Goal: Transaction & Acquisition: Purchase product/service

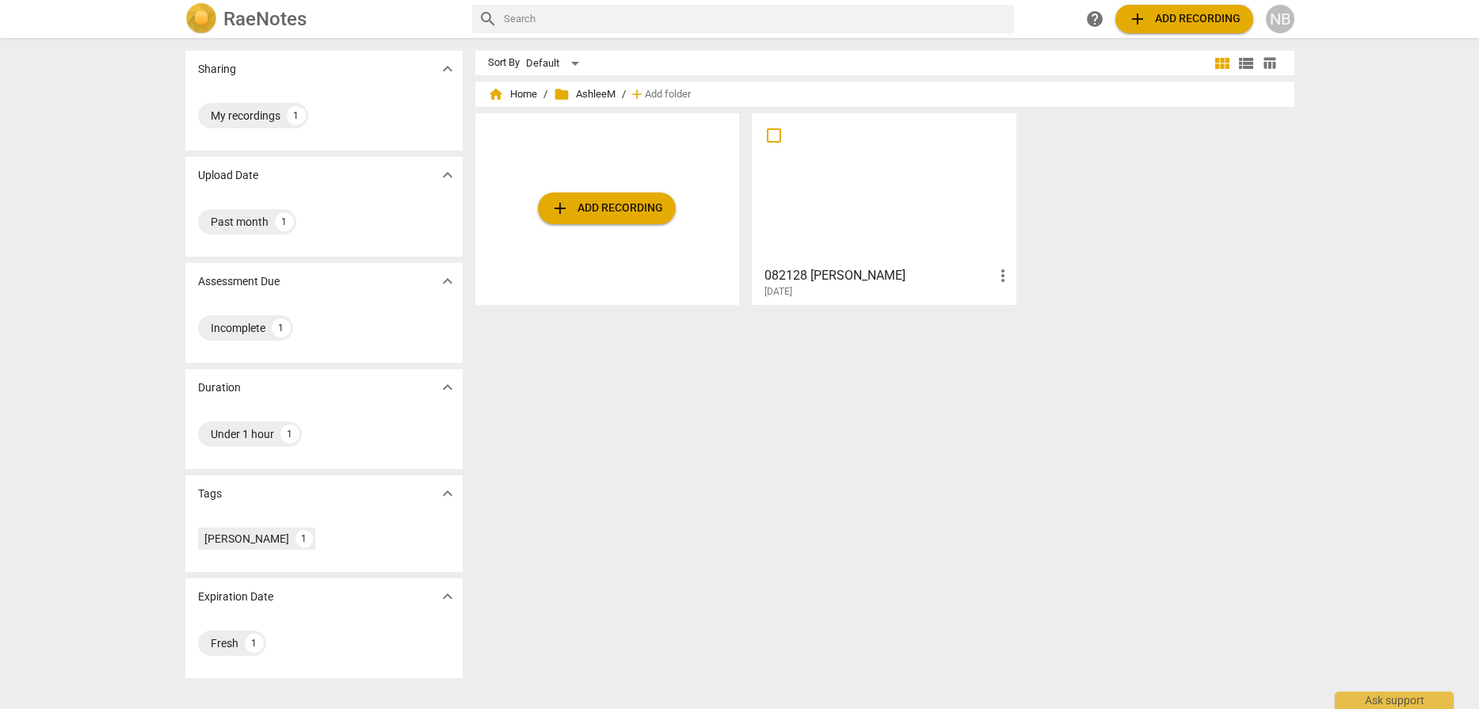
click at [621, 214] on span "add Add recording" at bounding box center [606, 208] width 112 height 19
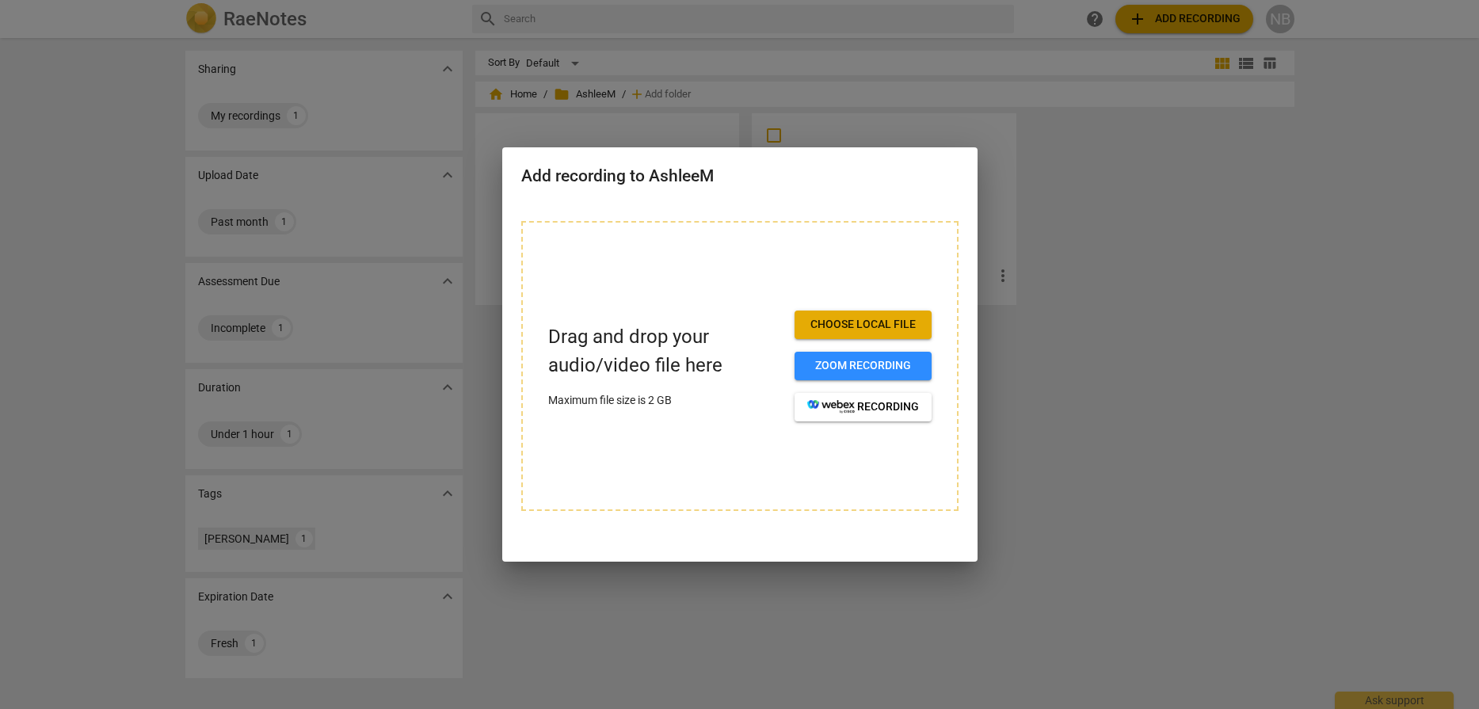
click at [1178, 391] on div at bounding box center [739, 354] width 1479 height 709
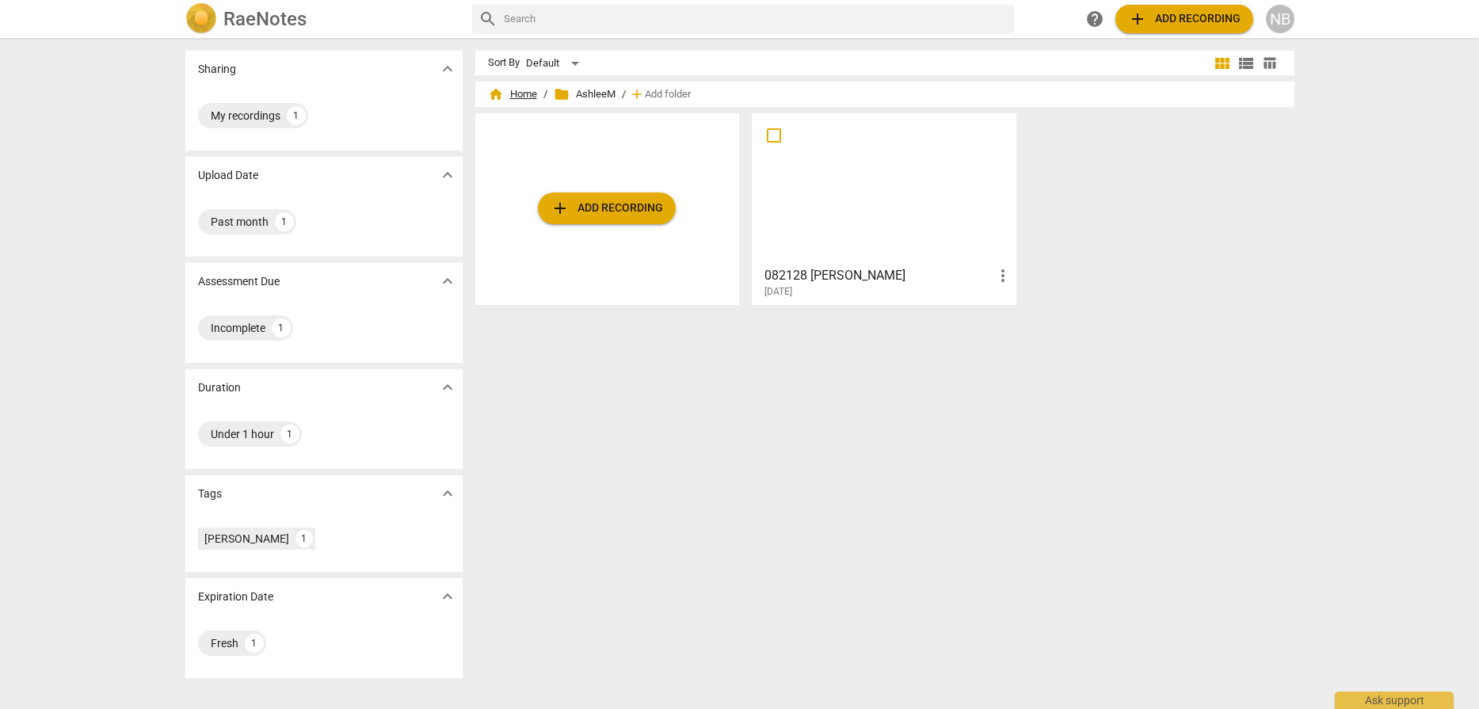
click at [509, 91] on span "home Home" at bounding box center [512, 94] width 49 height 16
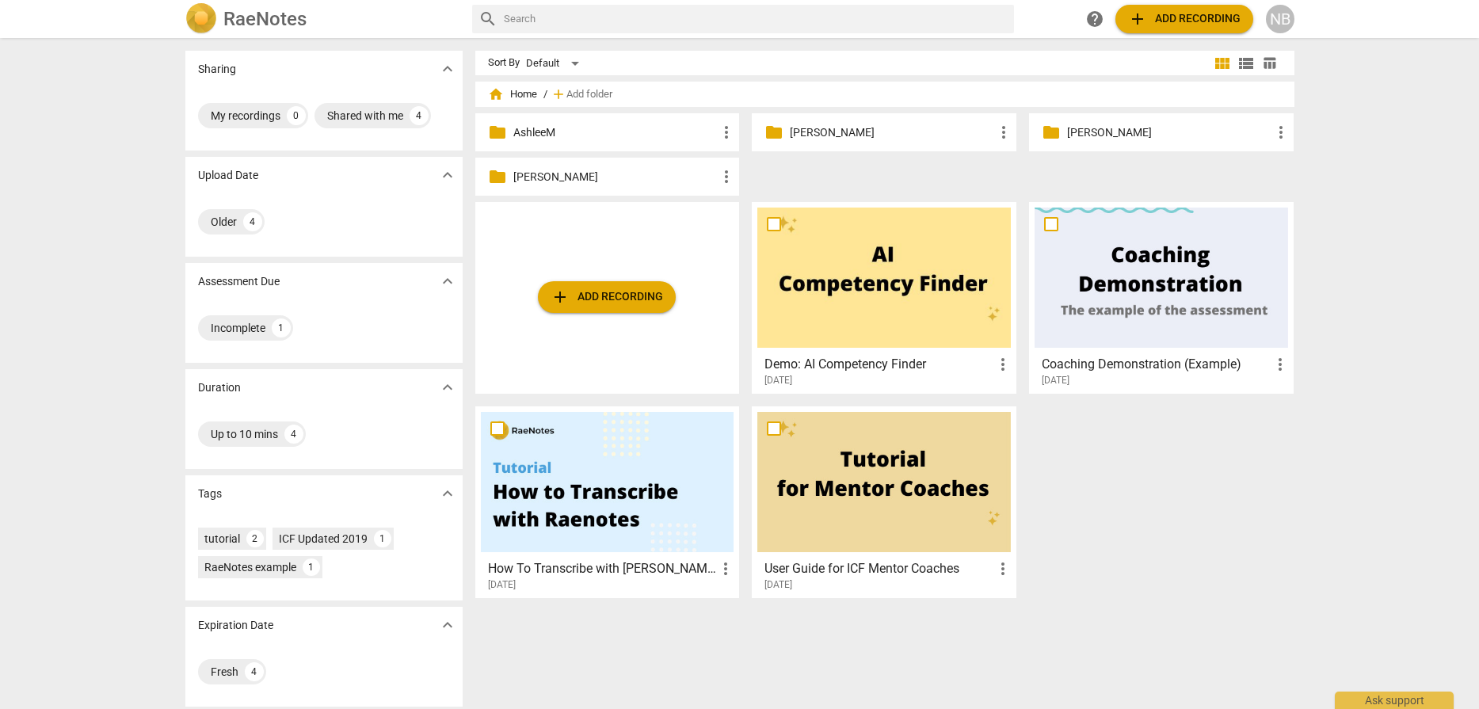
click at [561, 135] on p "AshleeM" at bounding box center [615, 132] width 204 height 17
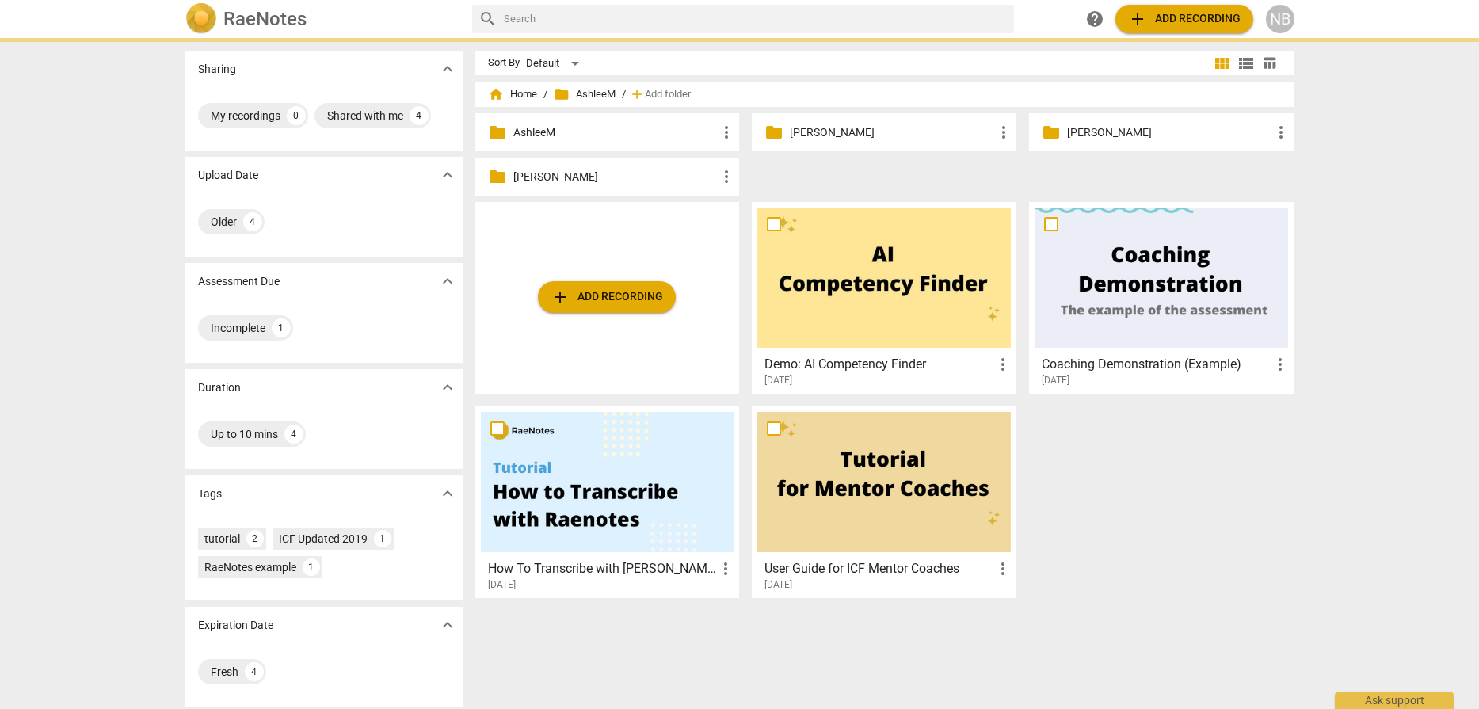
click at [558, 139] on p "AshleeM" at bounding box center [615, 132] width 204 height 17
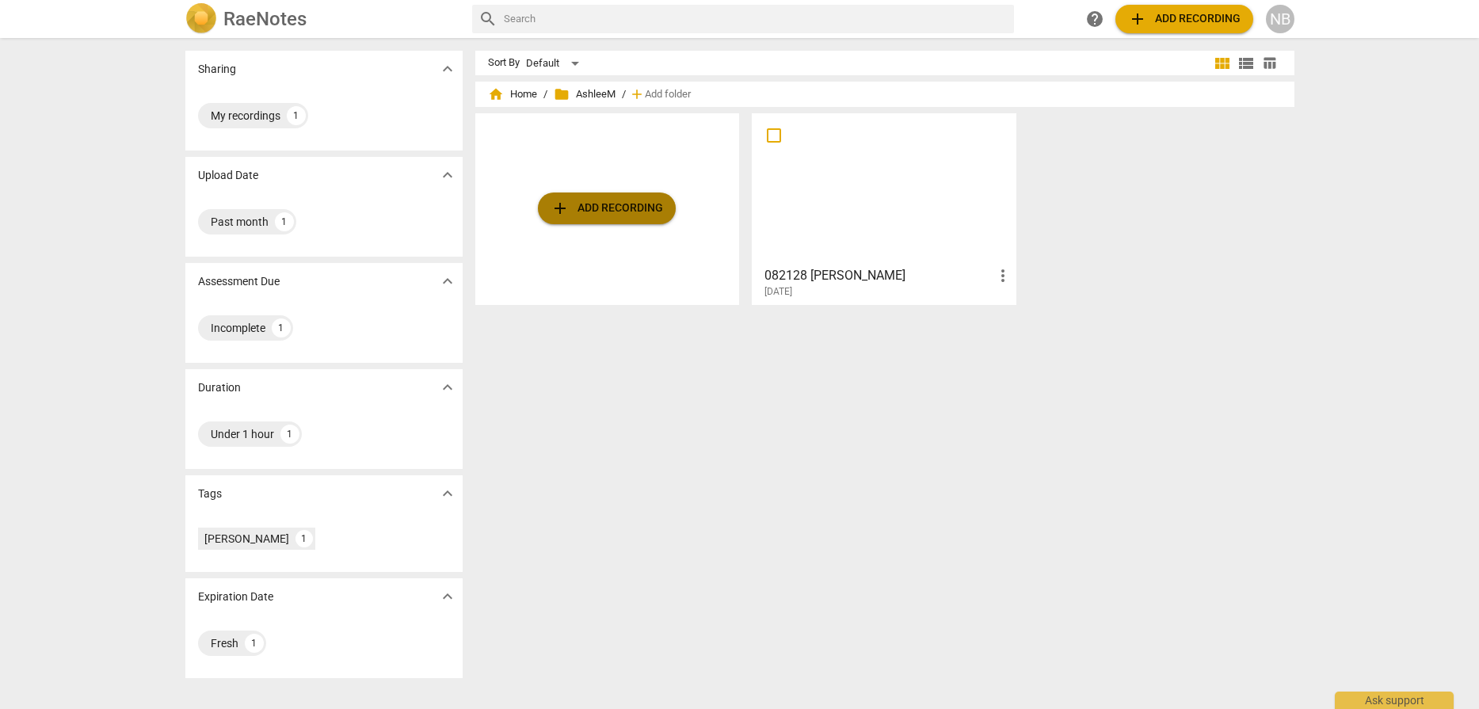
click at [608, 208] on span "add Add recording" at bounding box center [606, 208] width 112 height 19
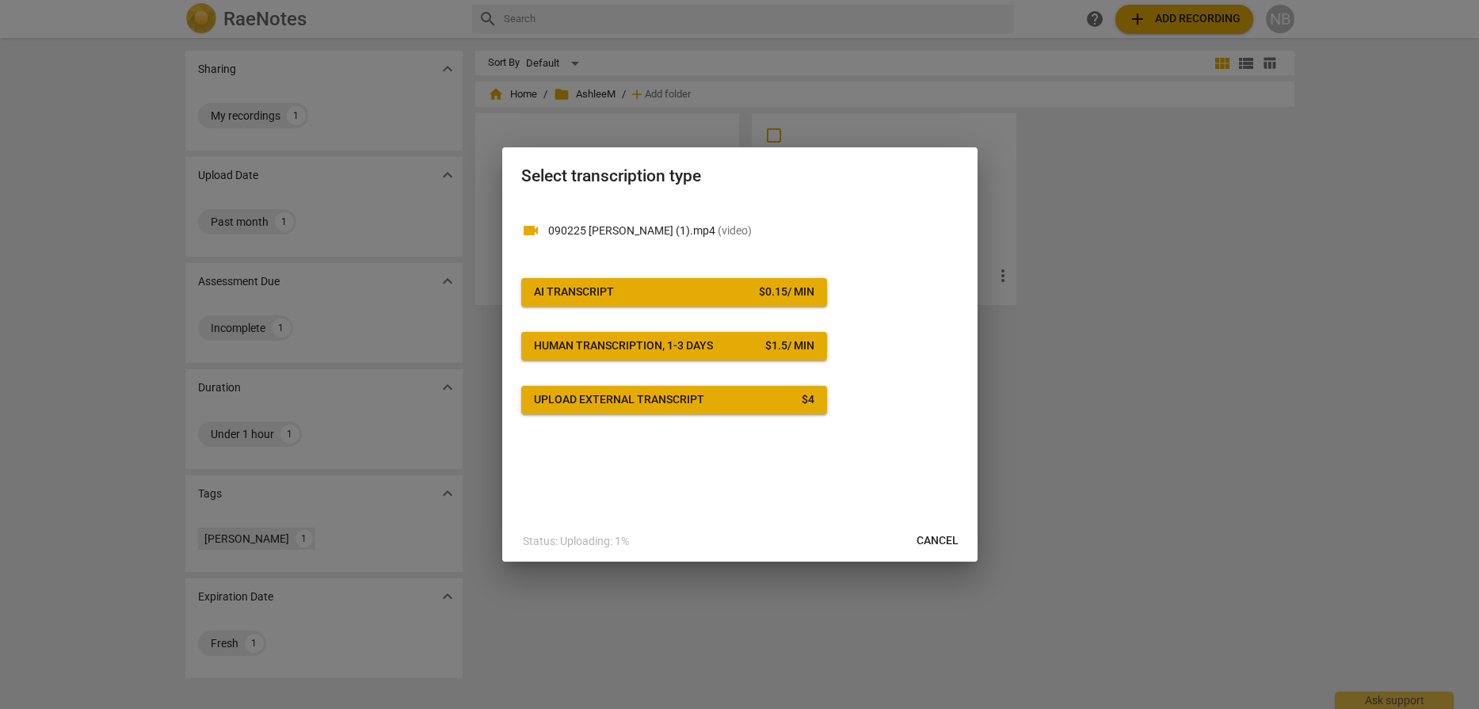
click at [735, 295] on span "AI Transcript $ 0.15 / min" at bounding box center [674, 292] width 280 height 16
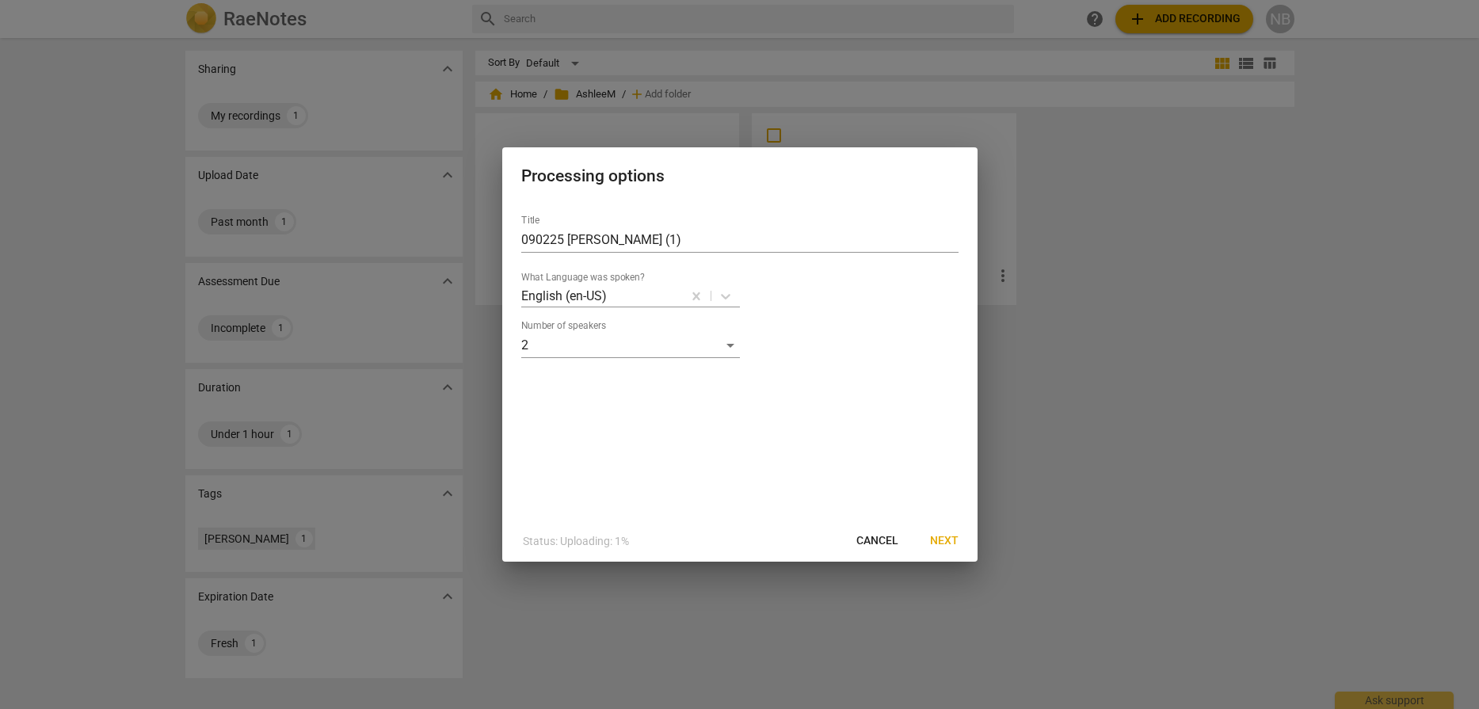
click at [946, 531] on button "Next" at bounding box center [944, 541] width 54 height 29
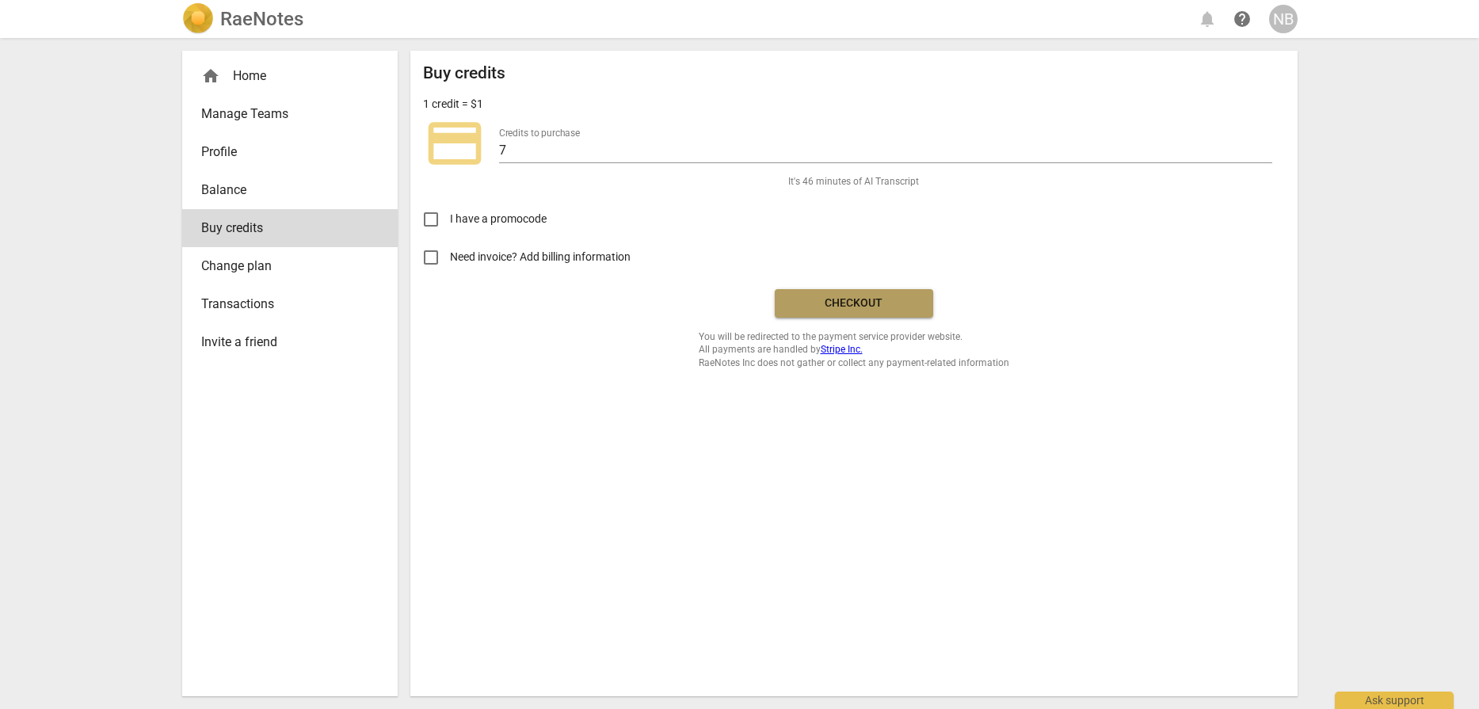
click at [861, 302] on span "Checkout" at bounding box center [853, 303] width 133 height 16
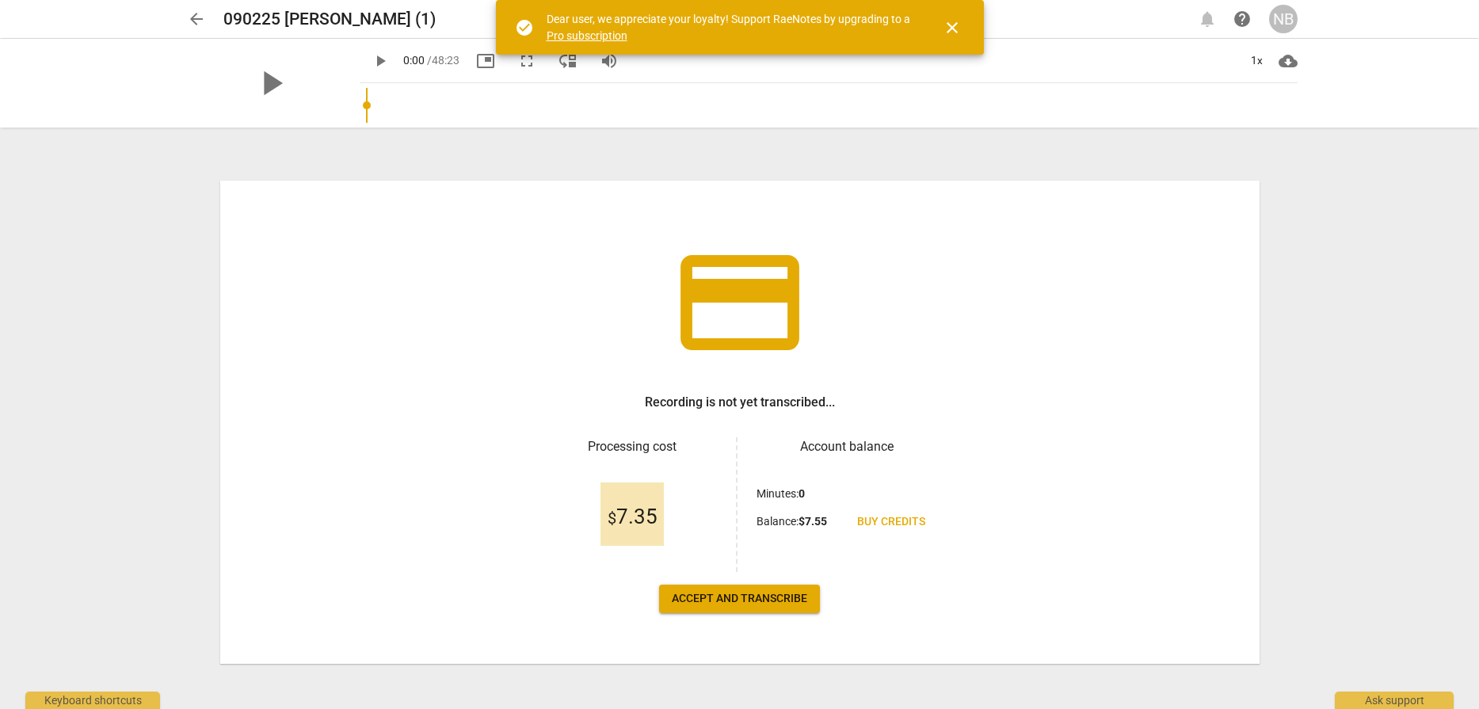
click at [192, 12] on span "arrow_back" at bounding box center [196, 19] width 19 height 19
